Goal: Task Accomplishment & Management: Use online tool/utility

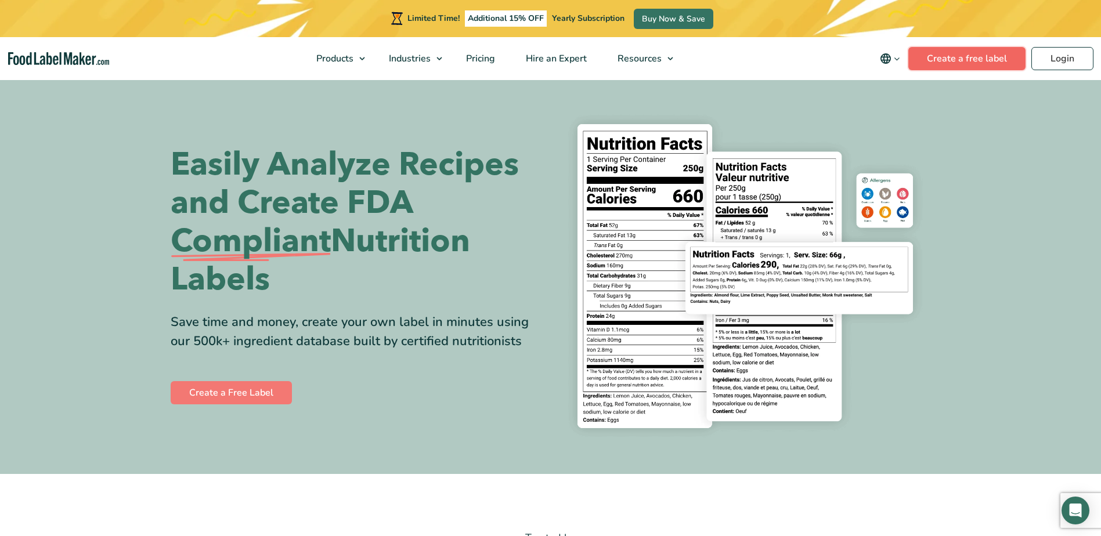
click at [979, 57] on link "Create a free label" at bounding box center [966, 58] width 117 height 23
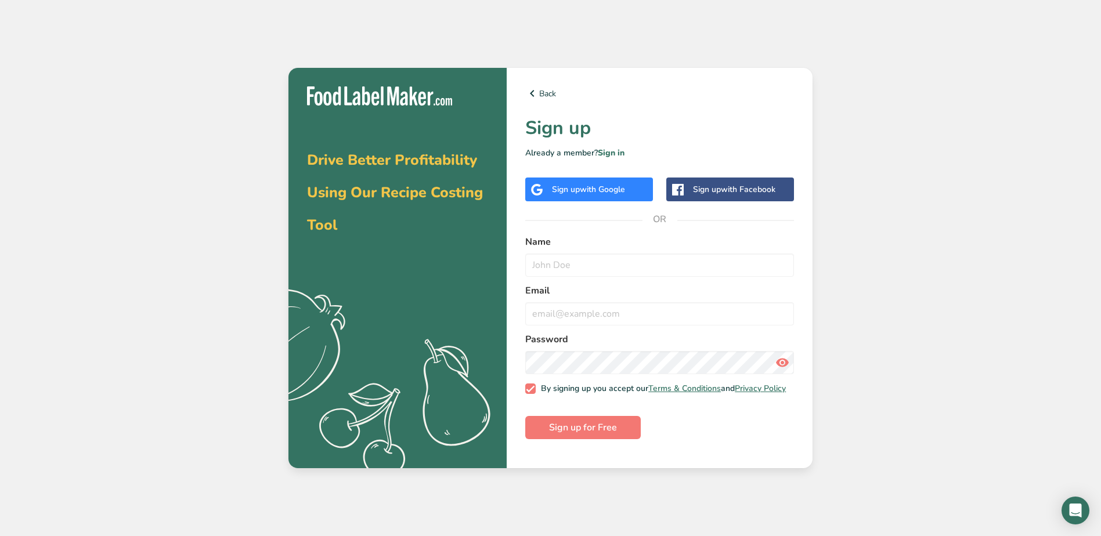
click at [603, 186] on span "with Google" at bounding box center [602, 189] width 45 height 11
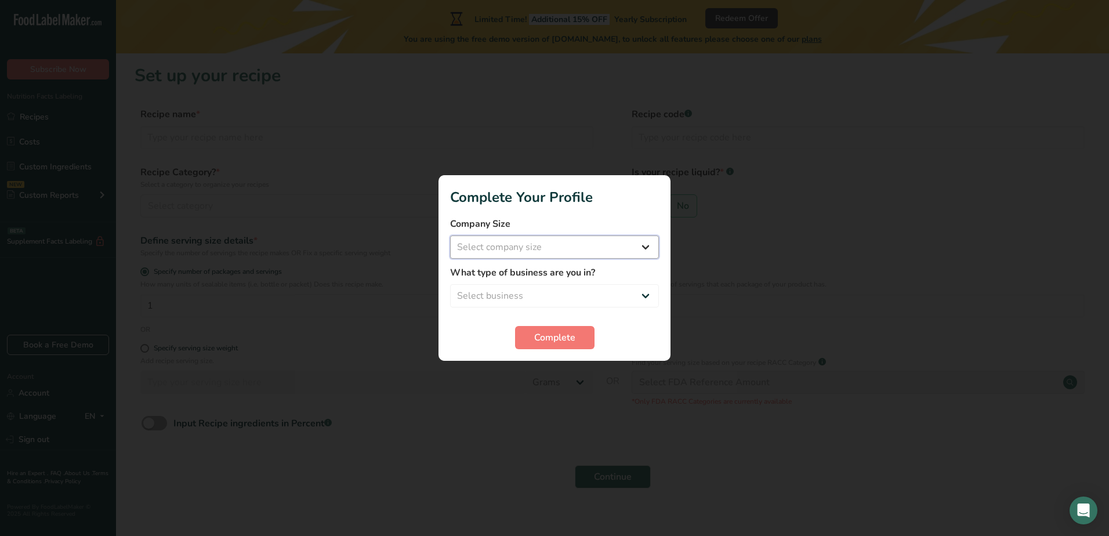
click at [574, 250] on select "Select company size Fewer than 10 Employees 10 to 50 Employees 51 to 500 Employ…" at bounding box center [554, 247] width 209 height 23
select select "1"
click at [450, 236] on select "Select company size Fewer than 10 Employees 10 to 50 Employees 51 to 500 Employ…" at bounding box center [554, 247] width 209 height 23
click at [591, 295] on select "Select business Packaged Food Manufacturer Restaurant & Cafe Bakery Meal Plans …" at bounding box center [554, 295] width 209 height 23
select select "1"
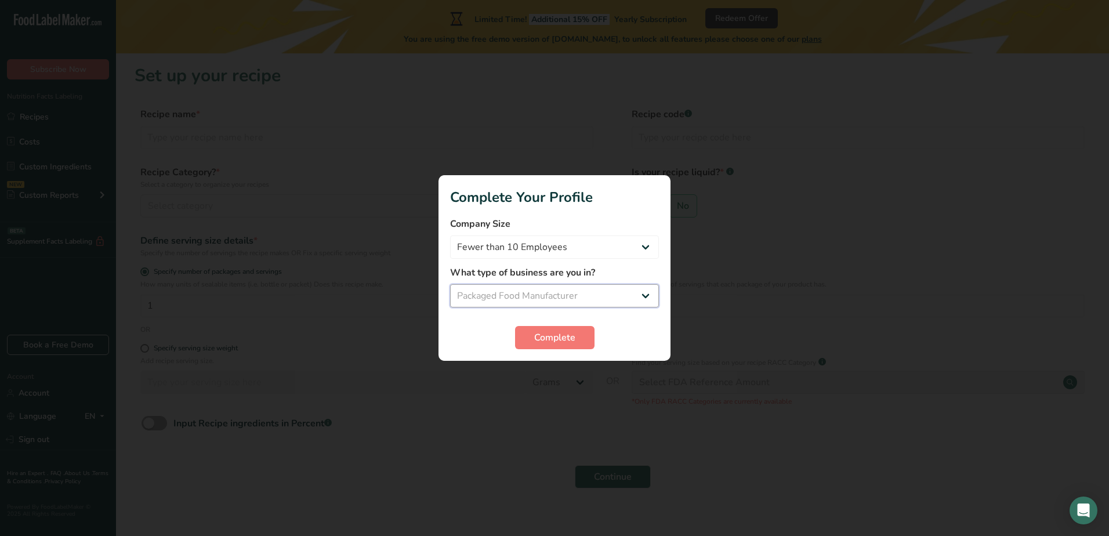
click at [450, 284] on select "Select business Packaged Food Manufacturer Restaurant & Cafe Bakery Meal Plans …" at bounding box center [554, 295] width 209 height 23
click at [556, 338] on span "Complete" at bounding box center [554, 338] width 41 height 14
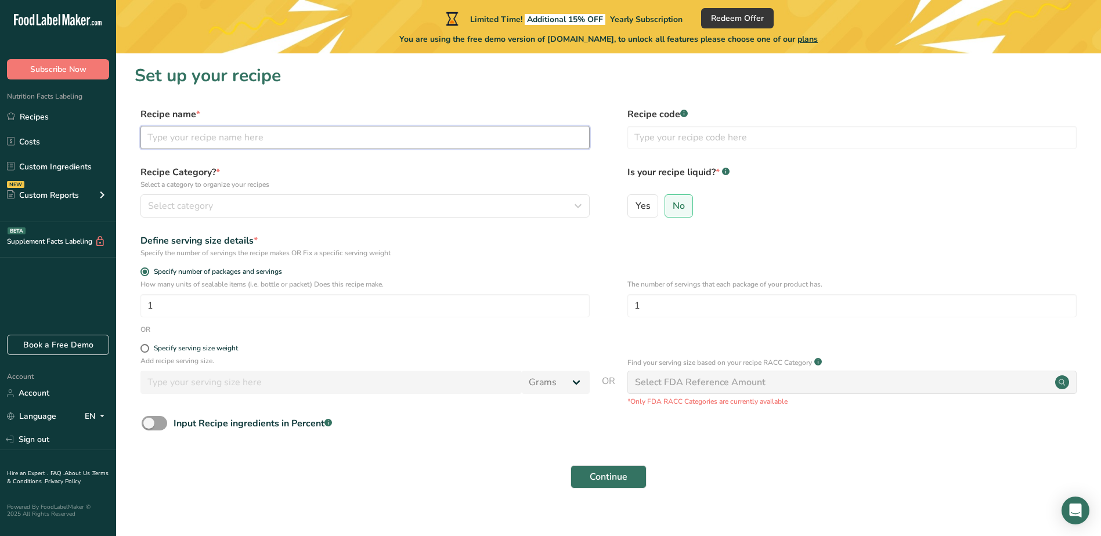
click at [317, 140] on input "text" at bounding box center [364, 137] width 449 height 23
type input "New England Brand Salsa"
click at [774, 145] on input "text" at bounding box center [851, 137] width 449 height 23
click at [407, 207] on div "Select category" at bounding box center [361, 206] width 427 height 14
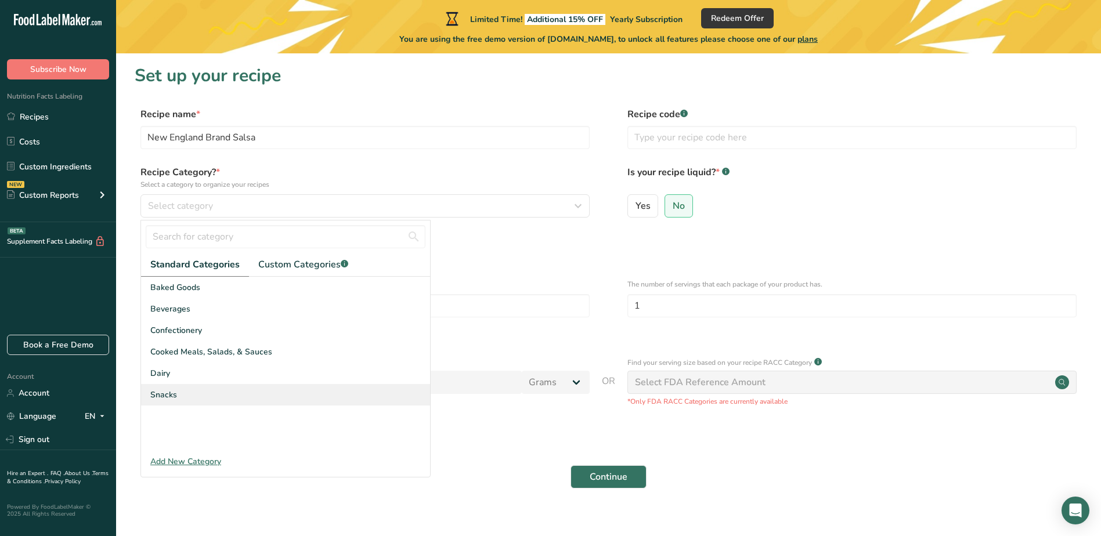
click at [172, 397] on span "Snacks" at bounding box center [163, 395] width 27 height 12
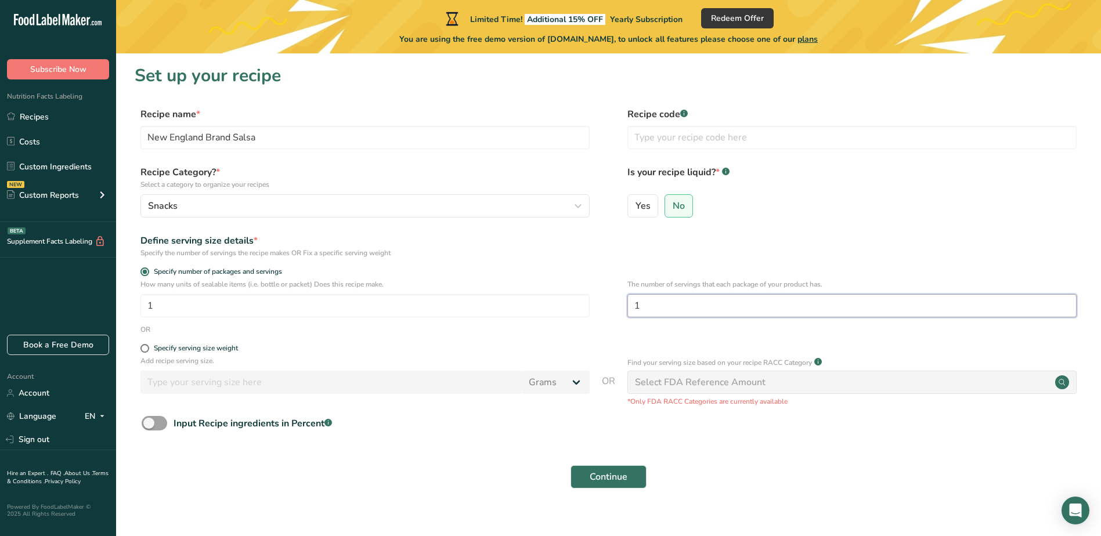
click at [683, 301] on input "1" at bounding box center [851, 305] width 449 height 23
type input "20"
click at [144, 352] on span at bounding box center [144, 348] width 9 height 9
click at [144, 352] on input "Specify serving size weight" at bounding box center [144, 349] width 8 height 8
radio input "true"
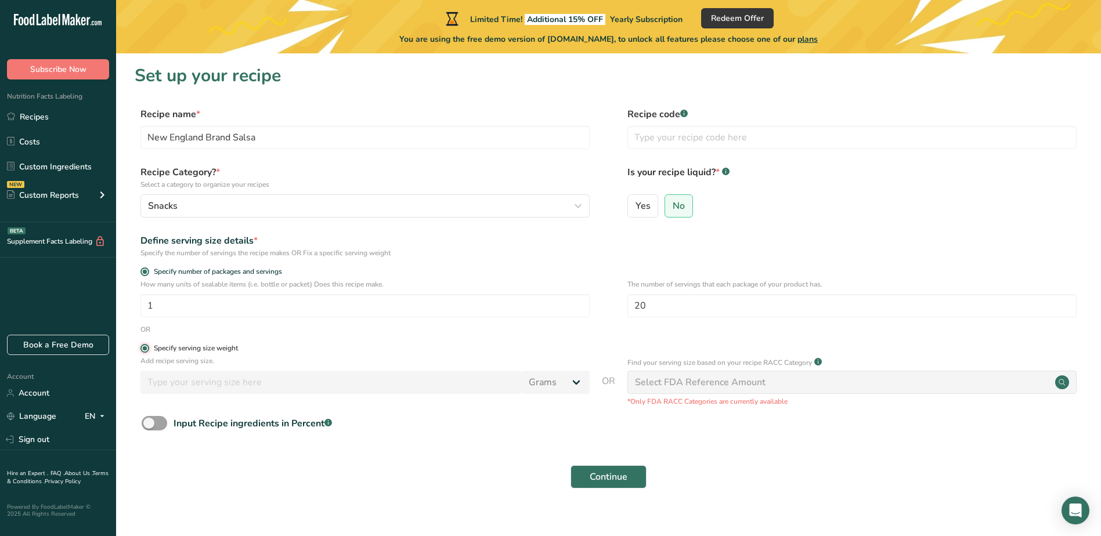
radio input "false"
click at [277, 386] on input "number" at bounding box center [330, 382] width 381 height 23
click at [580, 383] on select "Grams kg mg mcg lb oz l mL fl oz tbsp tsp cup qt gallon" at bounding box center [556, 382] width 68 height 23
select select "18"
click at [522, 371] on select "Grams kg mg mcg lb oz l mL fl oz tbsp tsp cup qt gallon" at bounding box center [556, 382] width 68 height 23
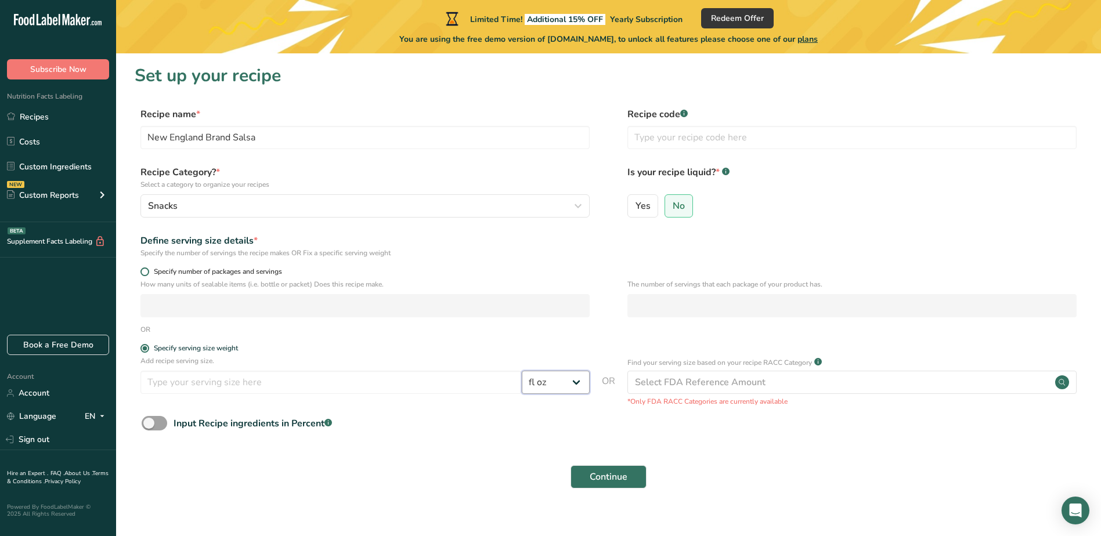
select select "22"
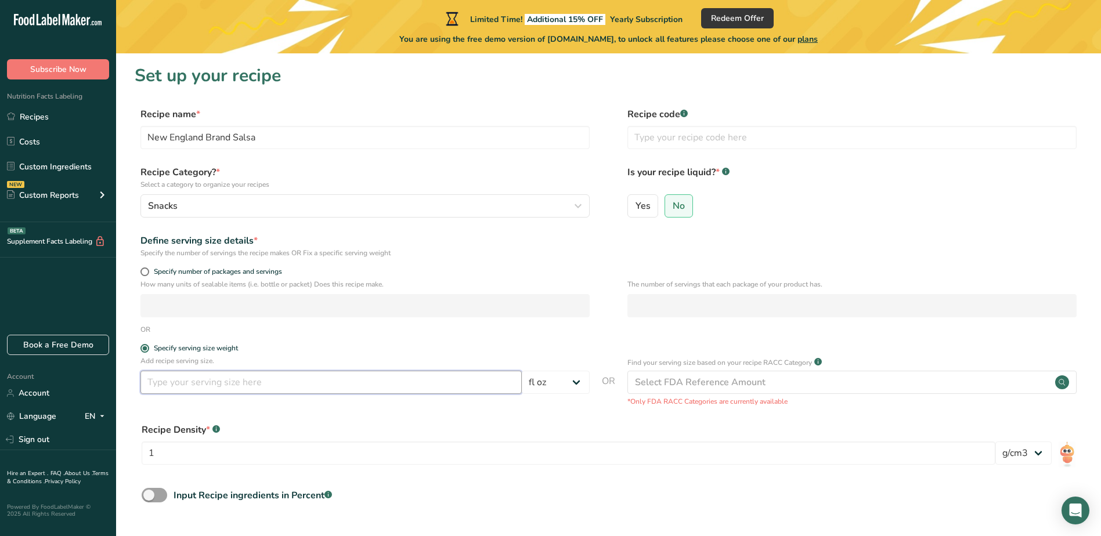
click at [379, 378] on input "number" at bounding box center [330, 382] width 381 height 23
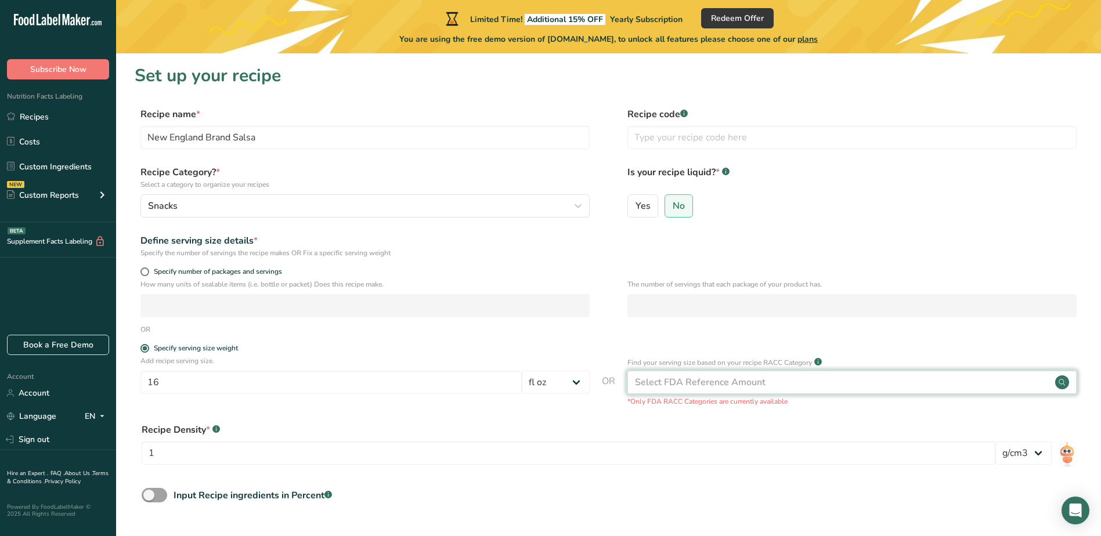
click at [857, 383] on div "Select FDA Reference Amount" at bounding box center [851, 382] width 449 height 23
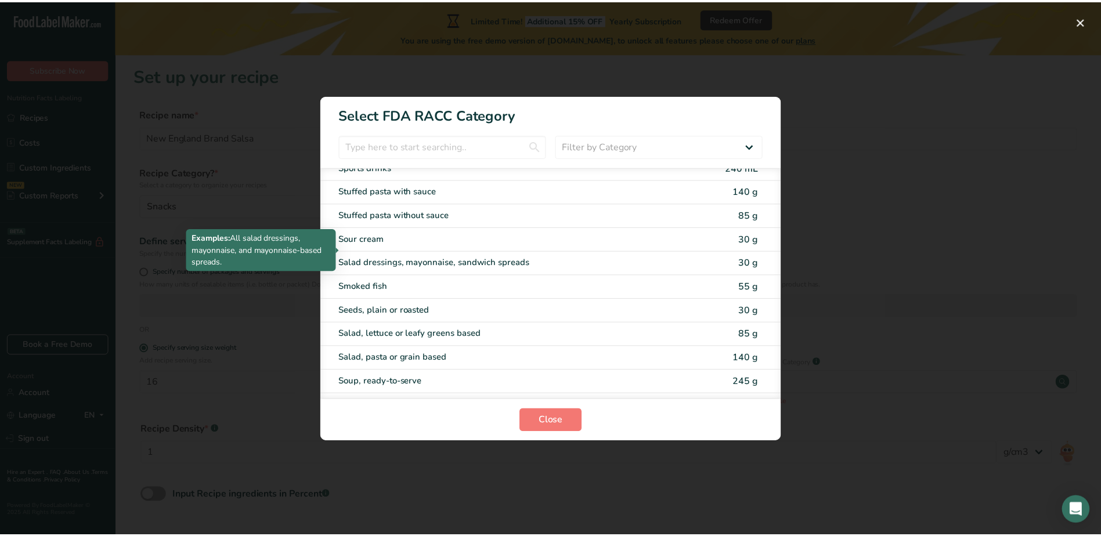
scroll to position [2089, 0]
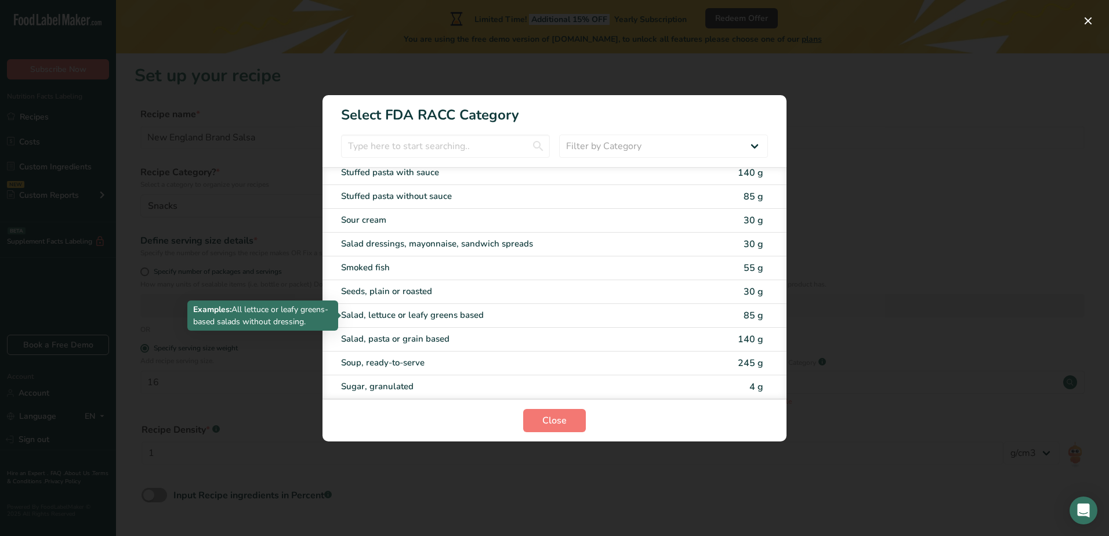
click at [460, 317] on div "Salad, lettuce or leafy greens based" at bounding box center [506, 315] width 330 height 13
type input "85"
select select "0"
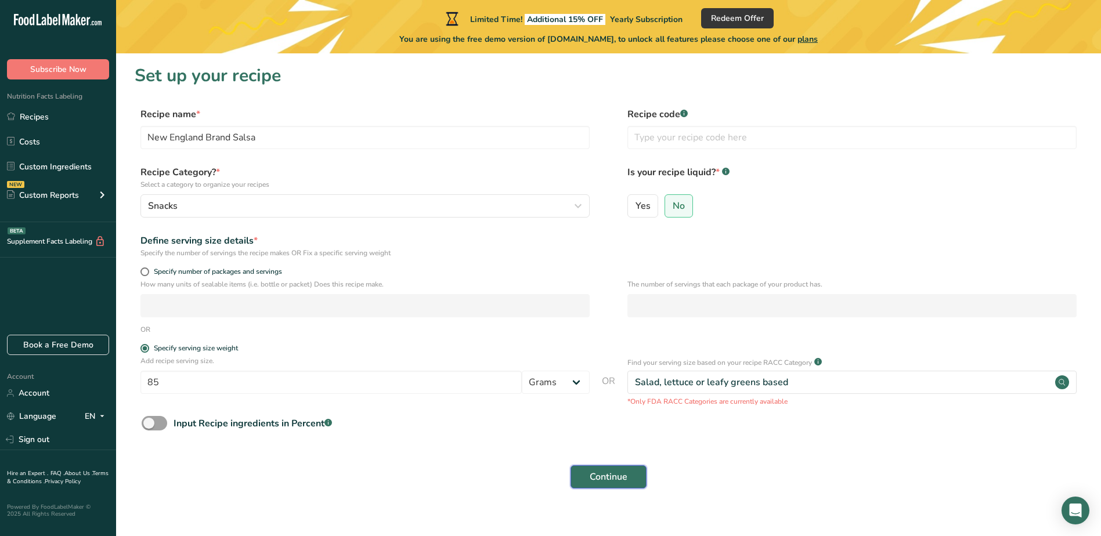
click at [608, 476] on span "Continue" at bounding box center [608, 477] width 38 height 14
